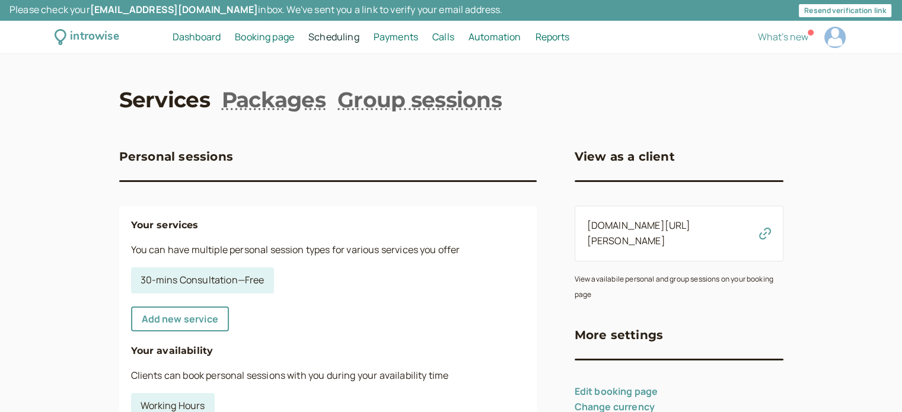
scroll to position [85, 0]
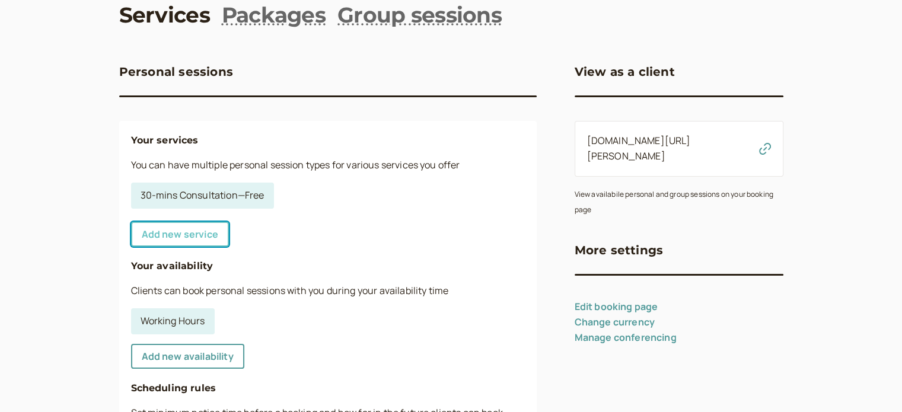
click at [187, 240] on link "Add new service" at bounding box center [180, 234] width 98 height 25
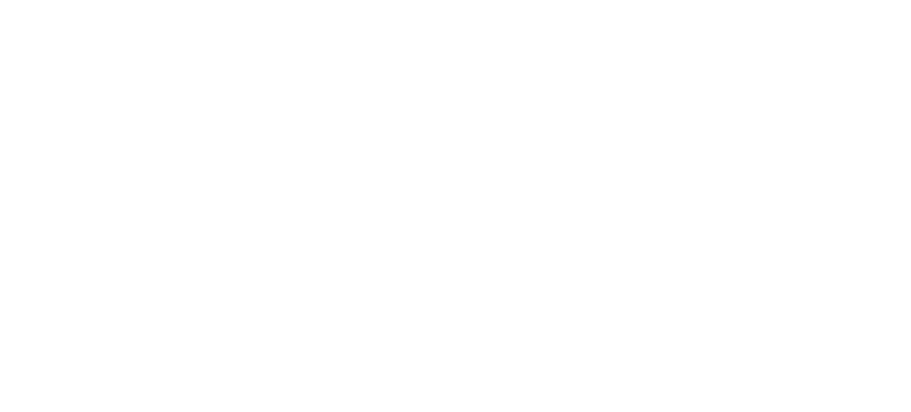
select select "30"
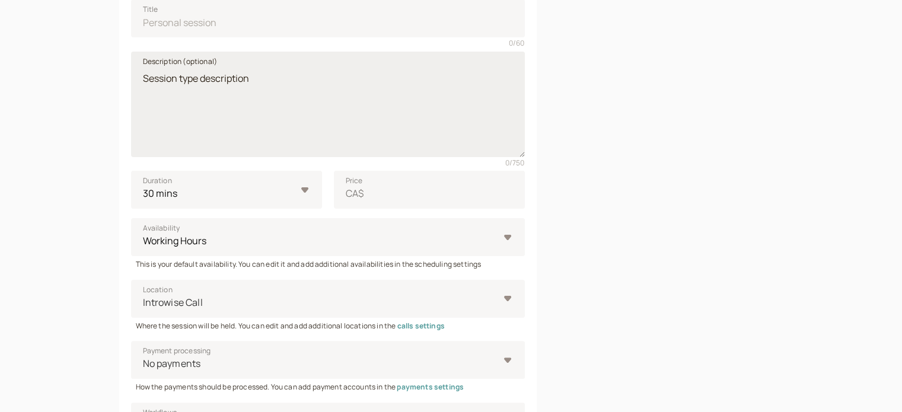
scroll to position [229, 0]
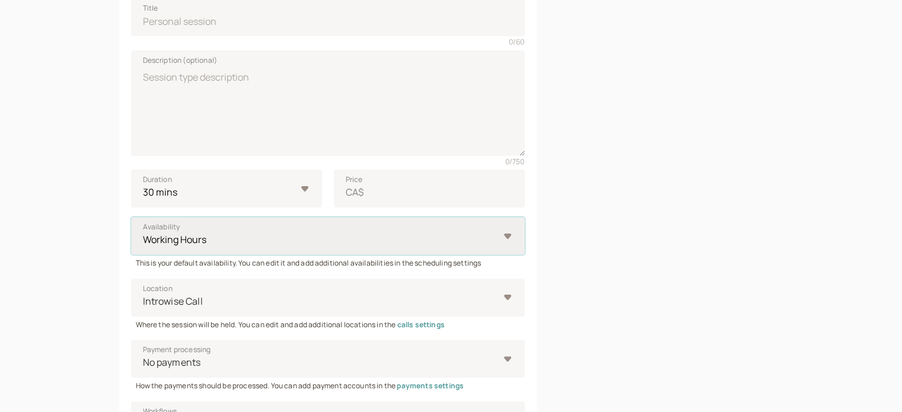
click at [196, 235] on select "Working Hours" at bounding box center [328, 236] width 394 height 38
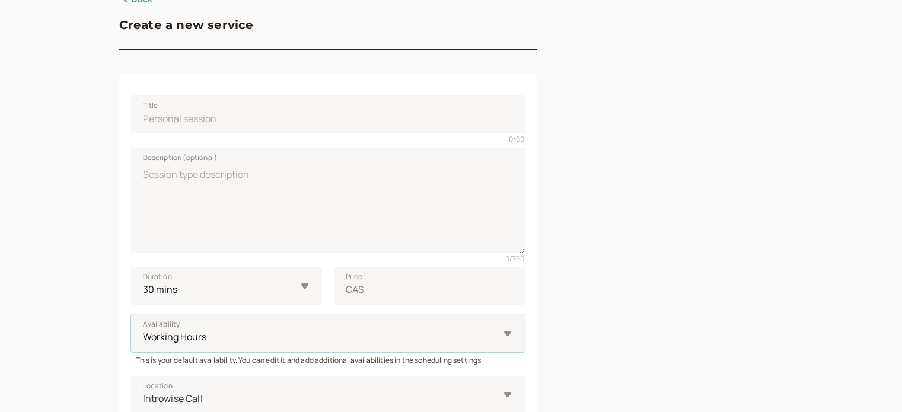
scroll to position [0, 0]
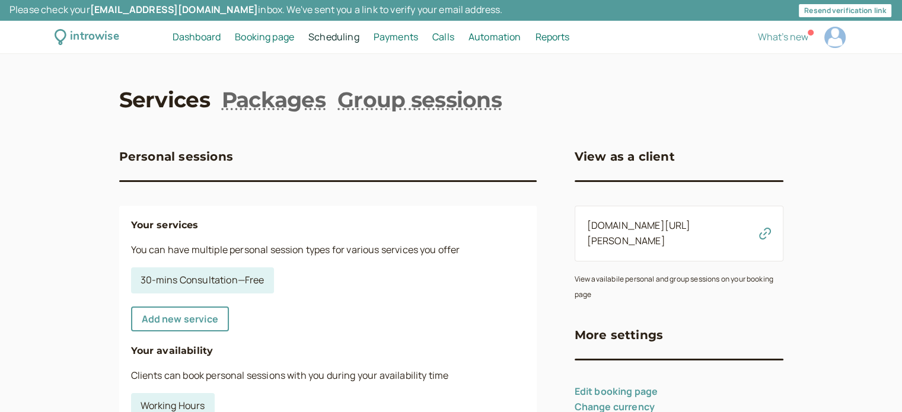
scroll to position [85, 0]
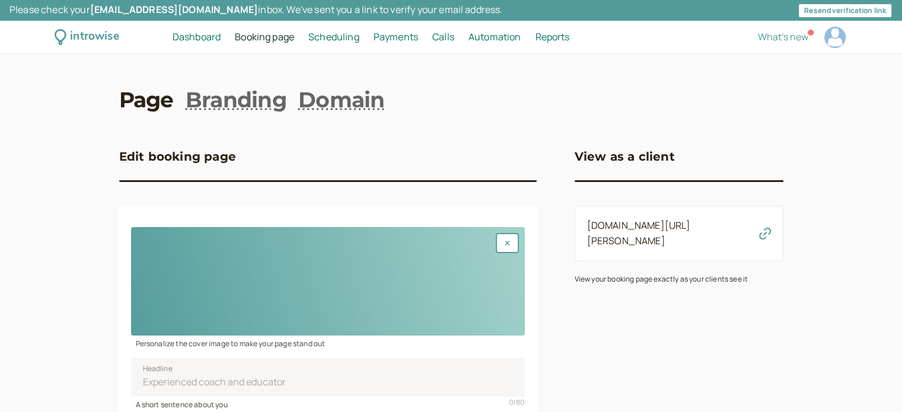
click at [335, 40] on span "Scheduling" at bounding box center [334, 36] width 51 height 13
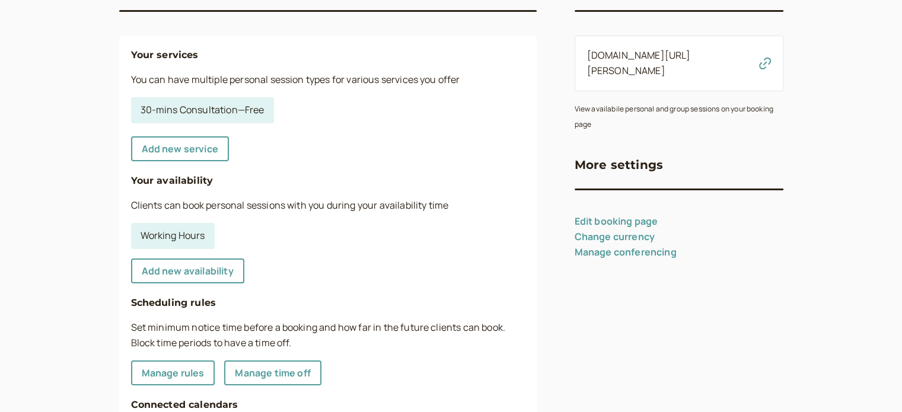
scroll to position [172, 0]
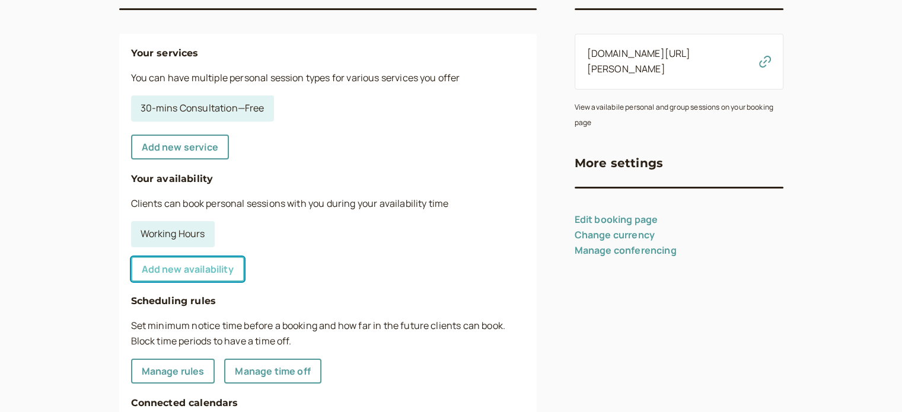
click at [196, 270] on link "Add new availability" at bounding box center [187, 269] width 113 height 25
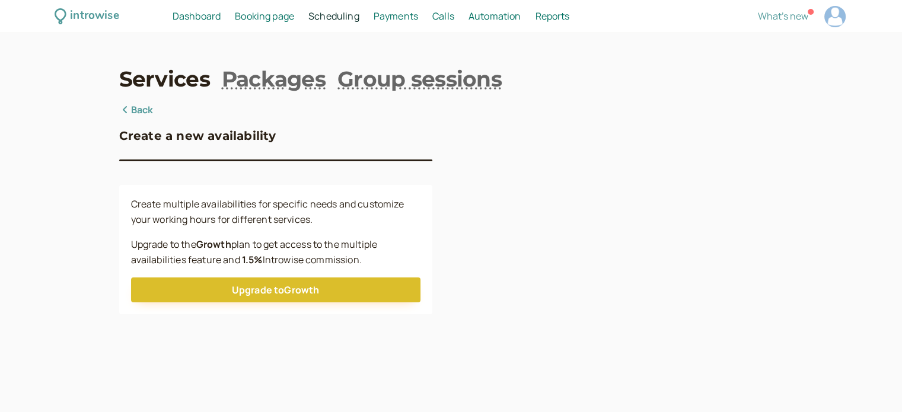
click at [140, 111] on link "Back" at bounding box center [136, 110] width 34 height 15
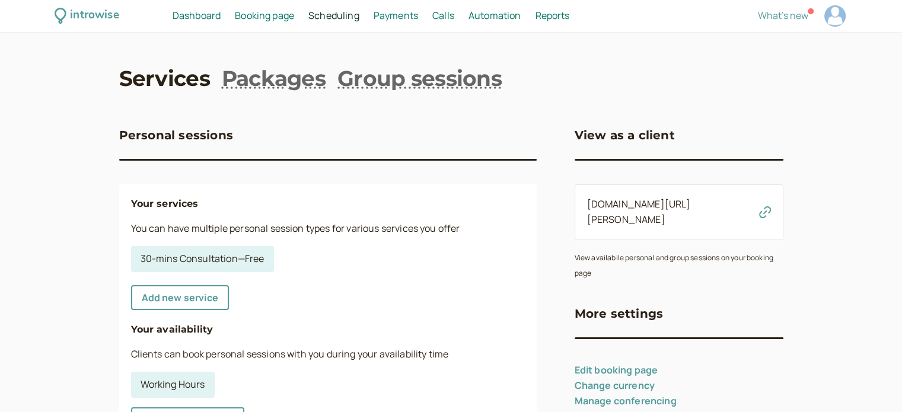
scroll to position [20, 0]
